Goal: Obtain resource: Download file/media

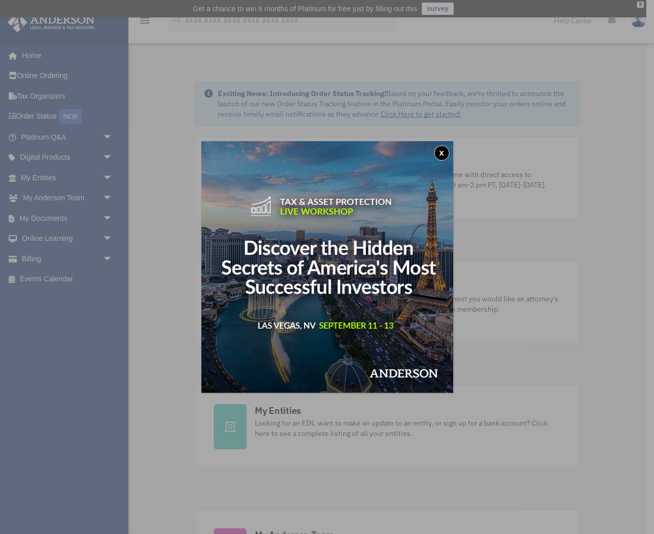
click at [446, 156] on button "x" at bounding box center [441, 152] width 15 height 15
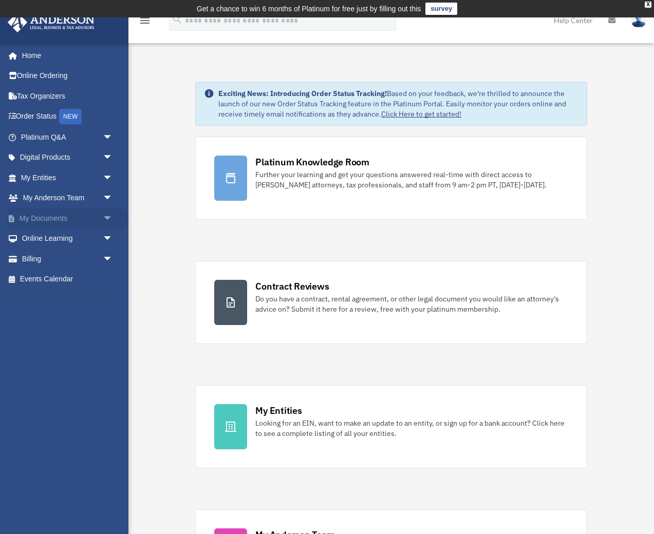
click at [38, 217] on link "My Documents arrow_drop_down" at bounding box center [67, 218] width 121 height 21
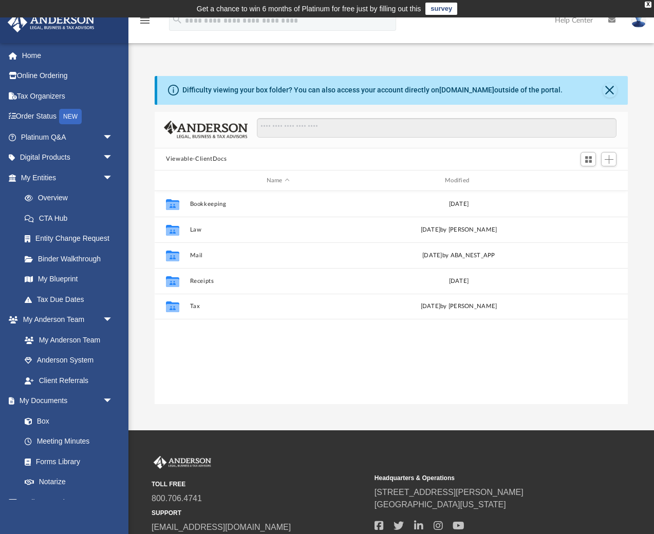
scroll to position [233, 473]
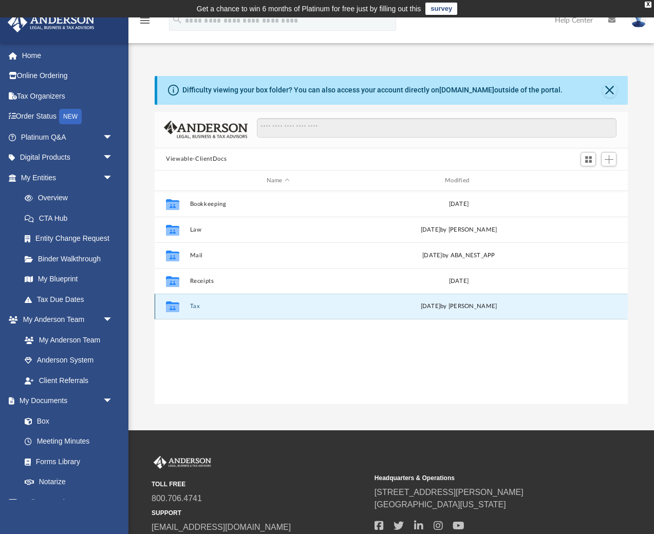
click at [196, 306] on button "Tax" at bounding box center [278, 307] width 176 height 7
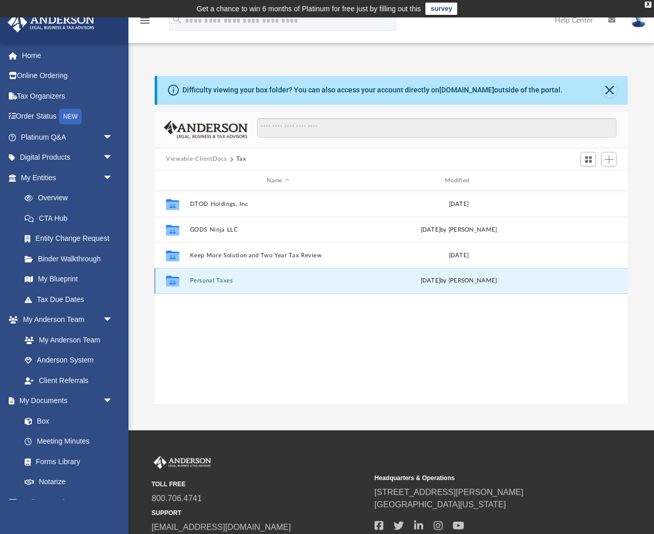
click at [214, 281] on button "Personal Taxes" at bounding box center [278, 281] width 176 height 7
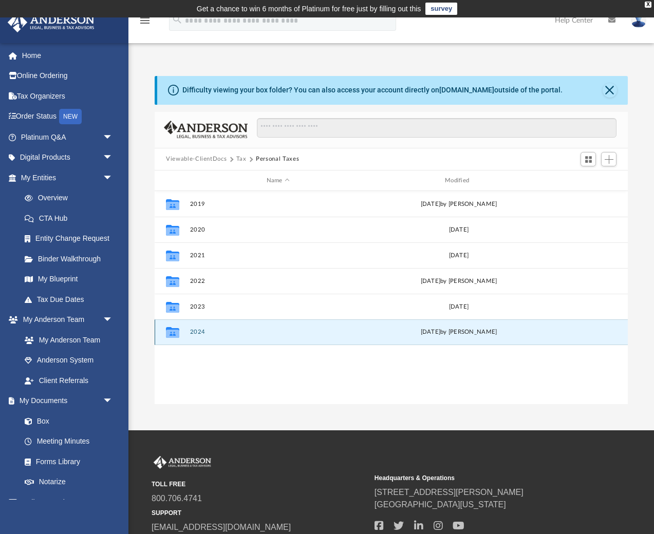
click at [197, 330] on button "2024" at bounding box center [278, 332] width 176 height 7
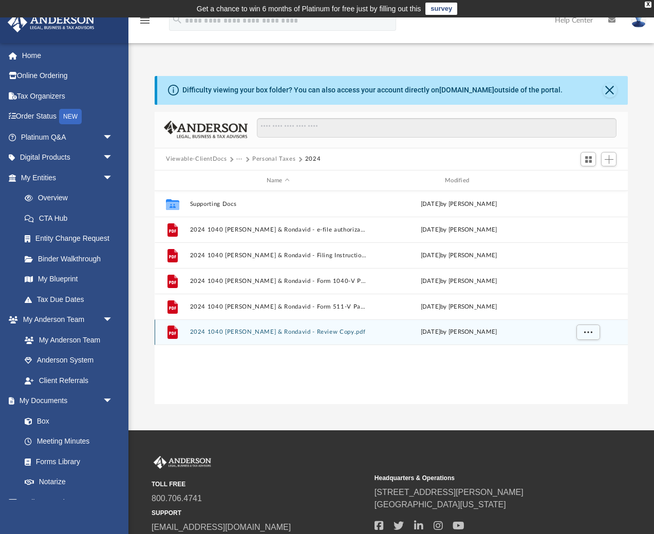
click at [244, 332] on button "2024 1040 Anguino, Sarah & Rondavid - Review Copy.pdf" at bounding box center [278, 332] width 176 height 7
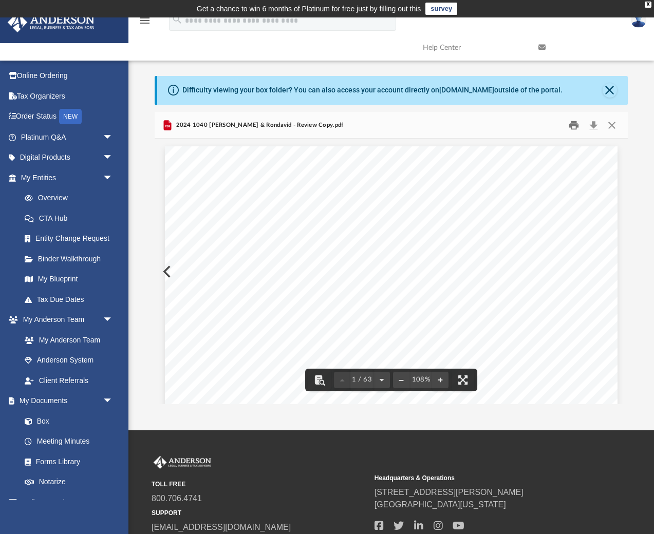
click at [573, 127] on button "Print" at bounding box center [574, 125] width 21 height 16
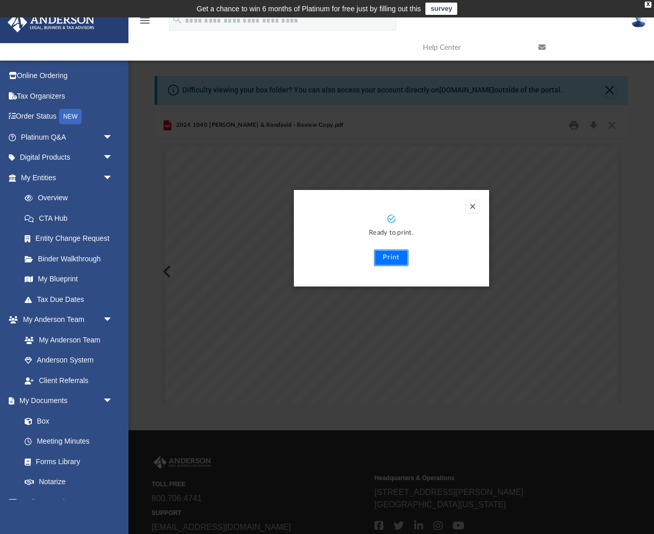
click at [394, 260] on button "Print" at bounding box center [391, 258] width 34 height 16
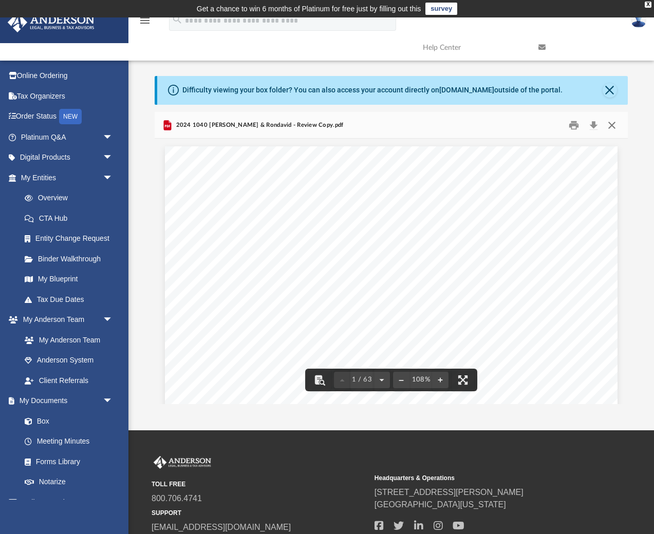
click at [610, 128] on button "Close" at bounding box center [611, 125] width 18 height 16
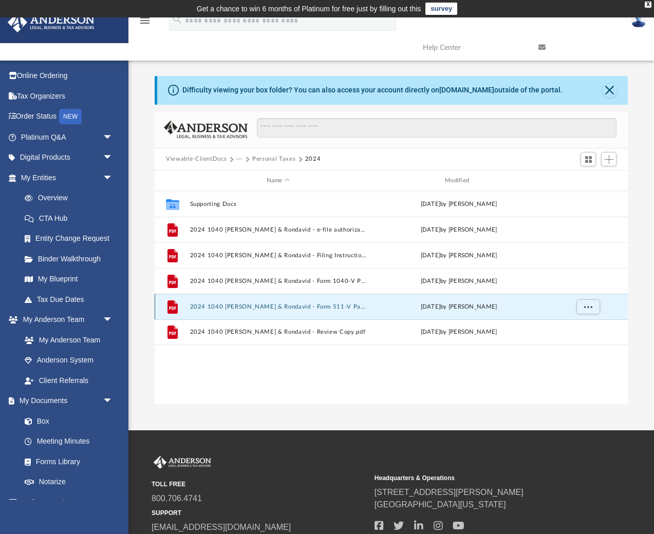
click at [235, 307] on button "2024 1040 Anguino, Sarah & Rondavid - Form 511-V Payment Voucher.pdf" at bounding box center [278, 307] width 176 height 7
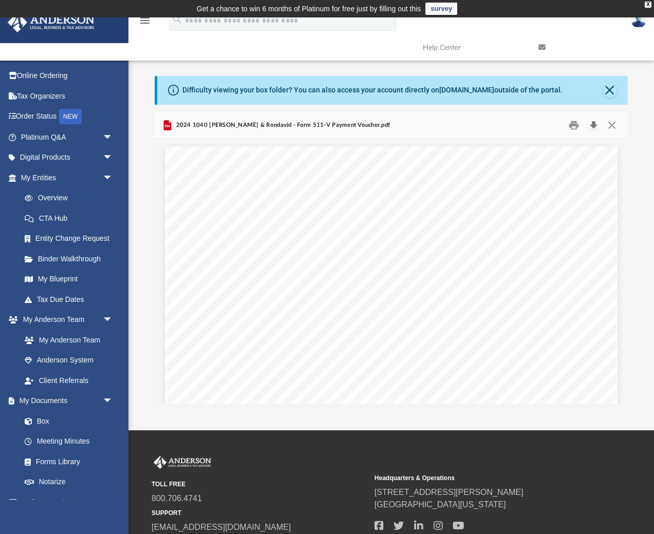
click at [593, 129] on button "Download" at bounding box center [593, 125] width 18 height 16
click at [612, 127] on button "Close" at bounding box center [611, 125] width 18 height 16
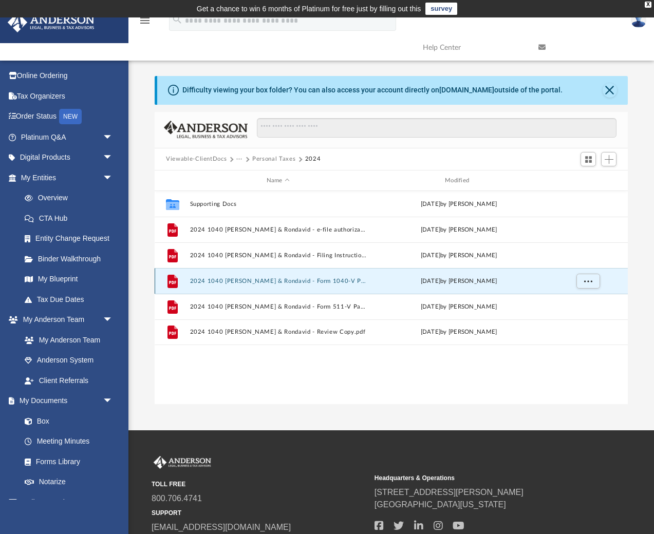
click at [257, 279] on button "2024 1040 Anguino, Sarah & Rondavid - Form 1040-V Payment Voucher.pdf" at bounding box center [278, 281] width 176 height 7
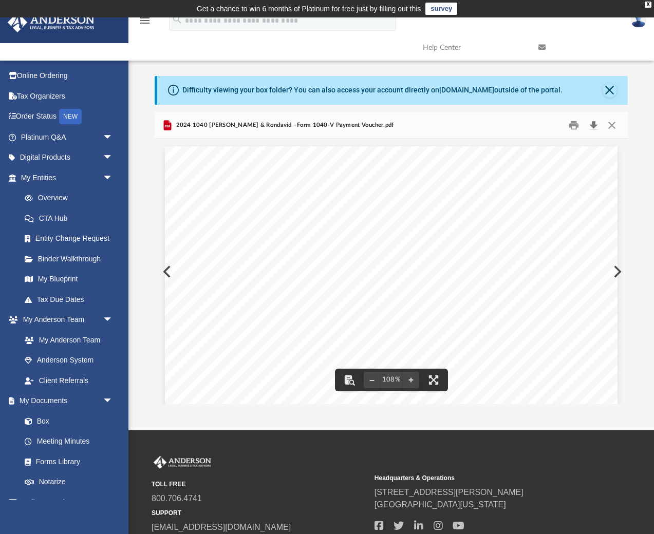
click at [594, 126] on button "Download" at bounding box center [593, 125] width 18 height 16
click at [614, 129] on button "Close" at bounding box center [611, 125] width 18 height 16
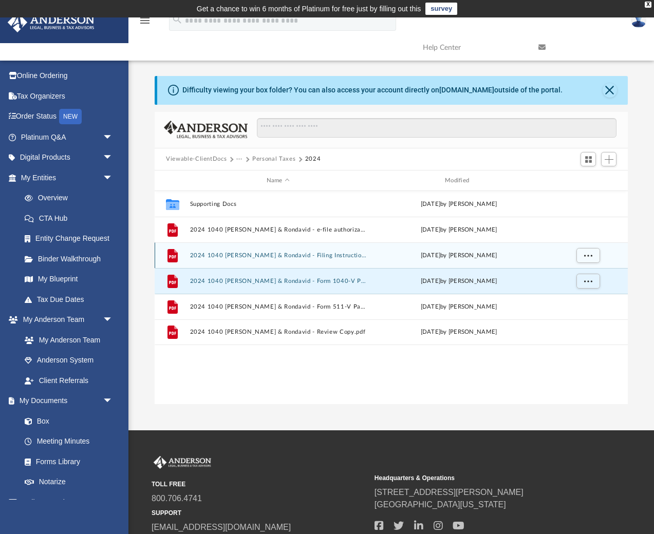
click at [250, 254] on button "2024 1040 Anguino, Sarah & Rondavid - Filing Instructions.pdf" at bounding box center [278, 255] width 176 height 7
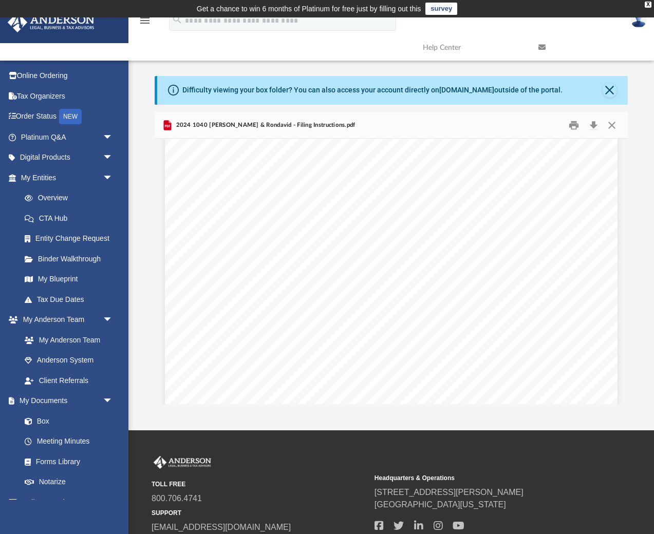
scroll to position [0, 0]
click at [593, 125] on button "Download" at bounding box center [593, 125] width 18 height 16
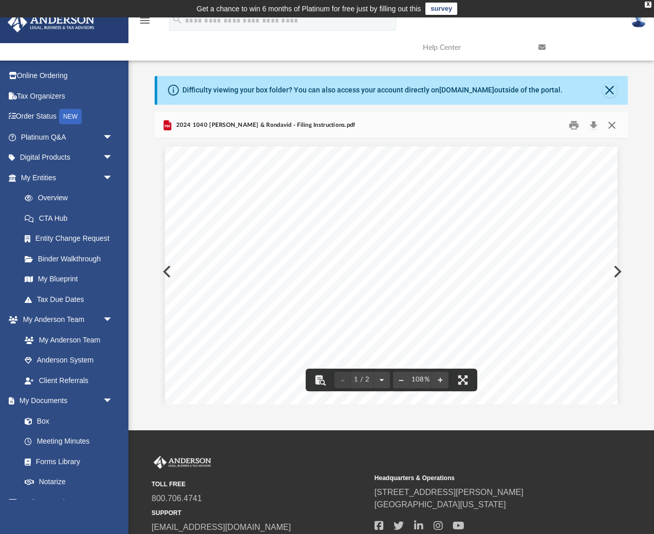
click at [612, 126] on button "Close" at bounding box center [611, 125] width 18 height 16
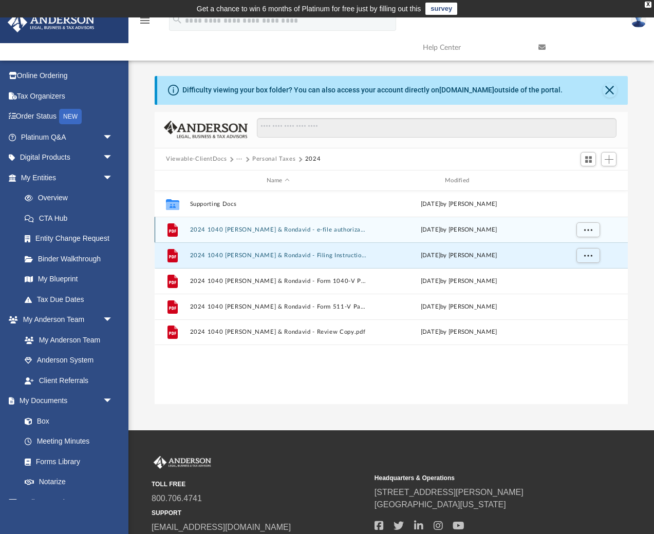
click at [244, 230] on button "2024 1040 Anguino, Sarah & Rondavid - e-file authorization - please sign.pdf" at bounding box center [278, 230] width 176 height 7
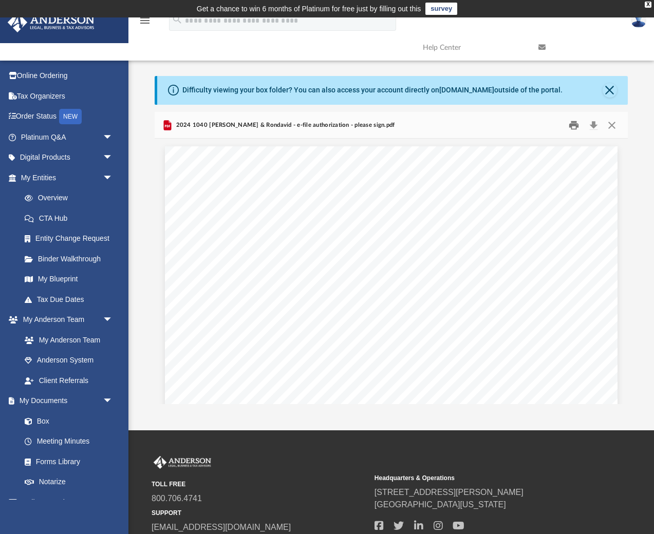
click at [575, 124] on button "Print" at bounding box center [574, 125] width 21 height 16
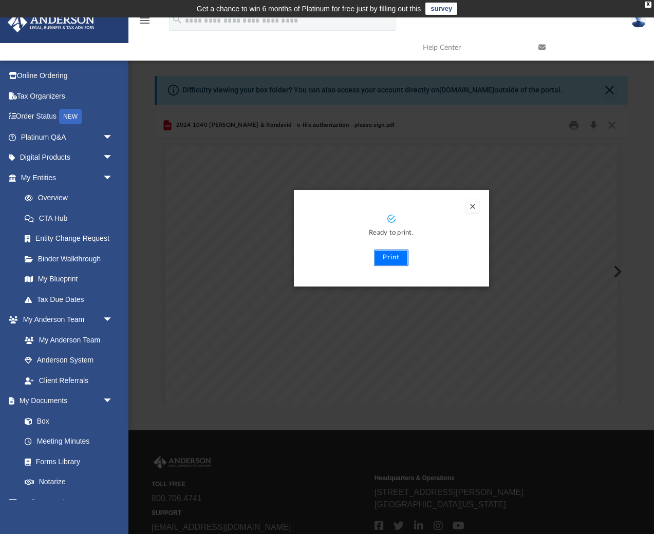
click at [390, 258] on button "Print" at bounding box center [391, 258] width 34 height 16
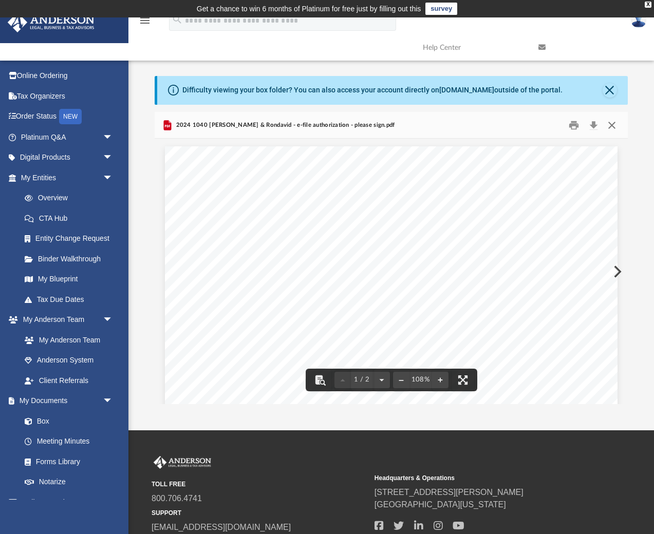
click at [612, 124] on button "Close" at bounding box center [611, 125] width 18 height 16
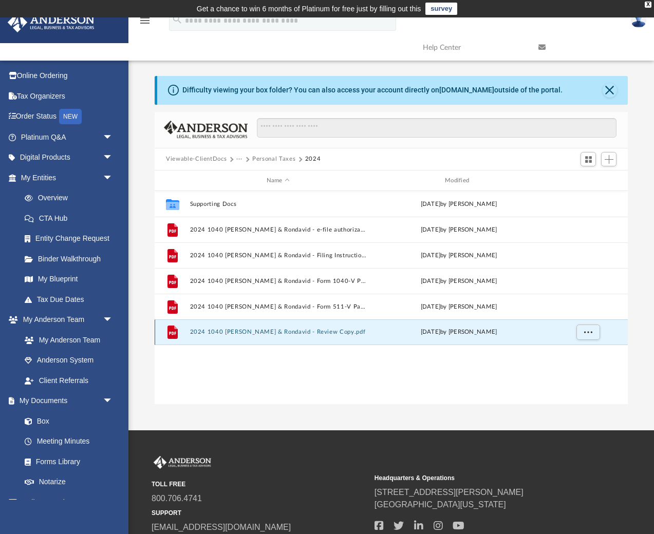
click at [237, 329] on button "2024 1040 Anguino, Sarah & Rondavid - Review Copy.pdf" at bounding box center [278, 332] width 176 height 7
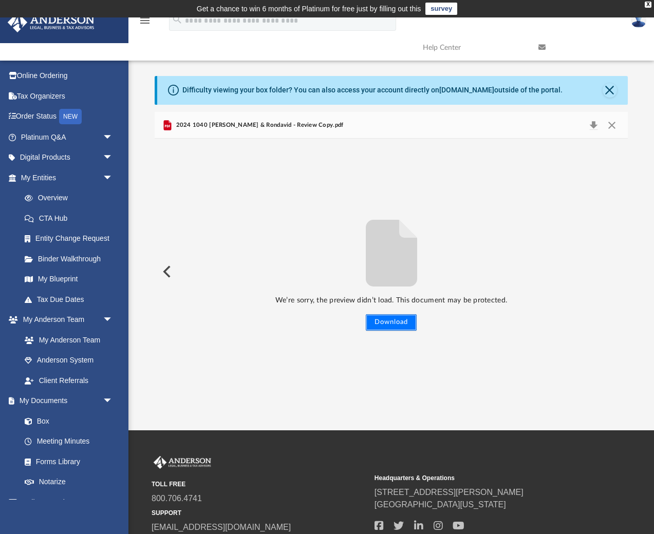
click at [395, 323] on button "Download" at bounding box center [391, 322] width 51 height 16
